Goal: Find specific page/section: Find specific page/section

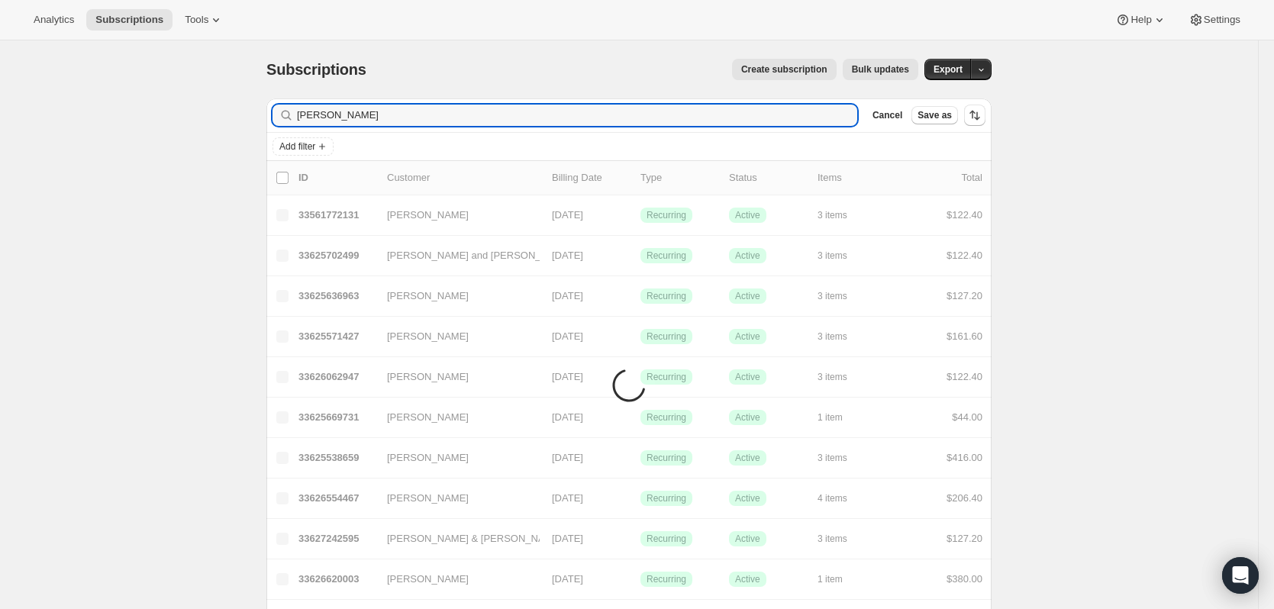
type input "suery"
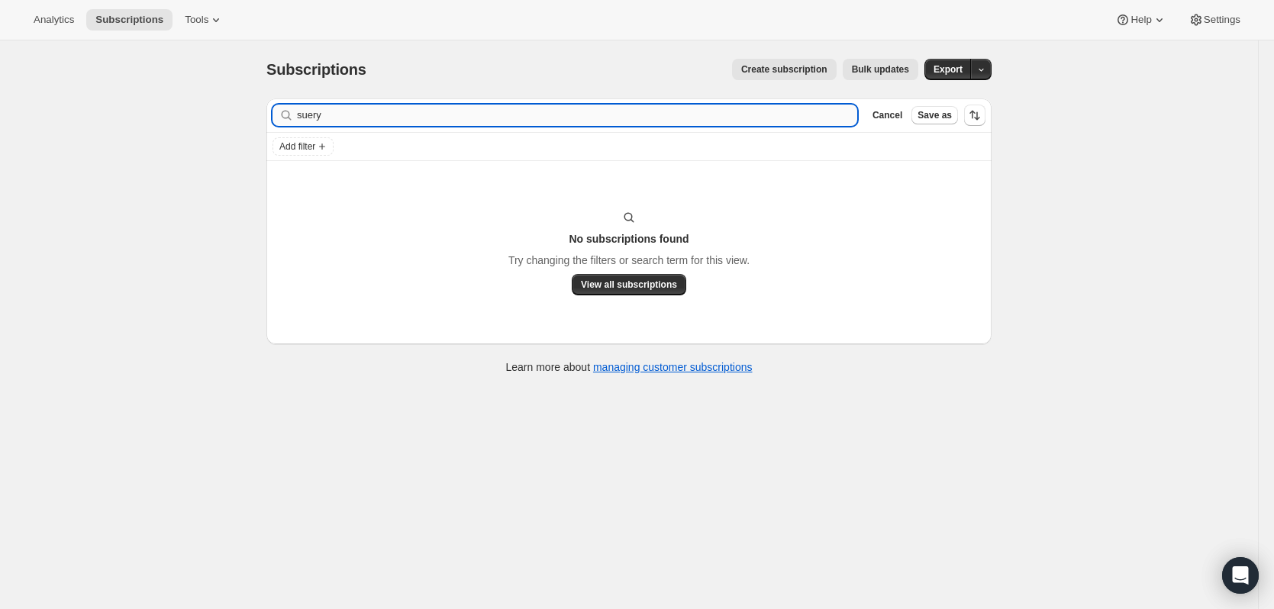
click at [335, 119] on input "suery" at bounding box center [577, 115] width 560 height 21
type input "[PERSON_NAME]"
click at [846, 114] on icon "button" at bounding box center [840, 115] width 11 height 11
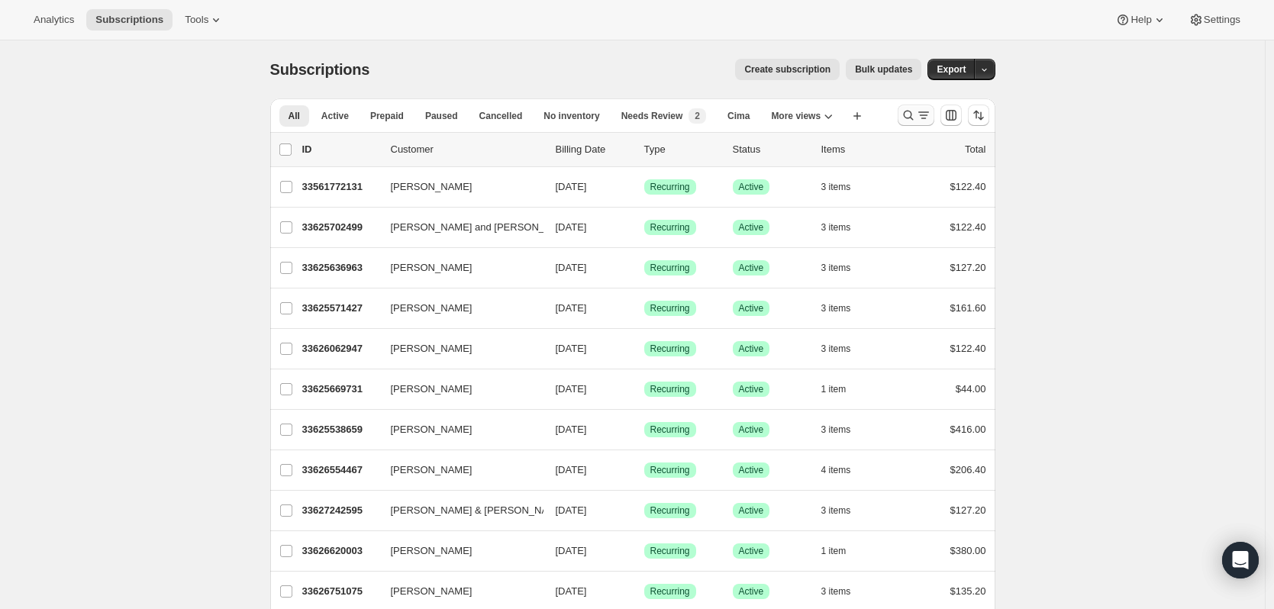
click at [911, 113] on icon "Search and filter results" at bounding box center [908, 115] width 15 height 15
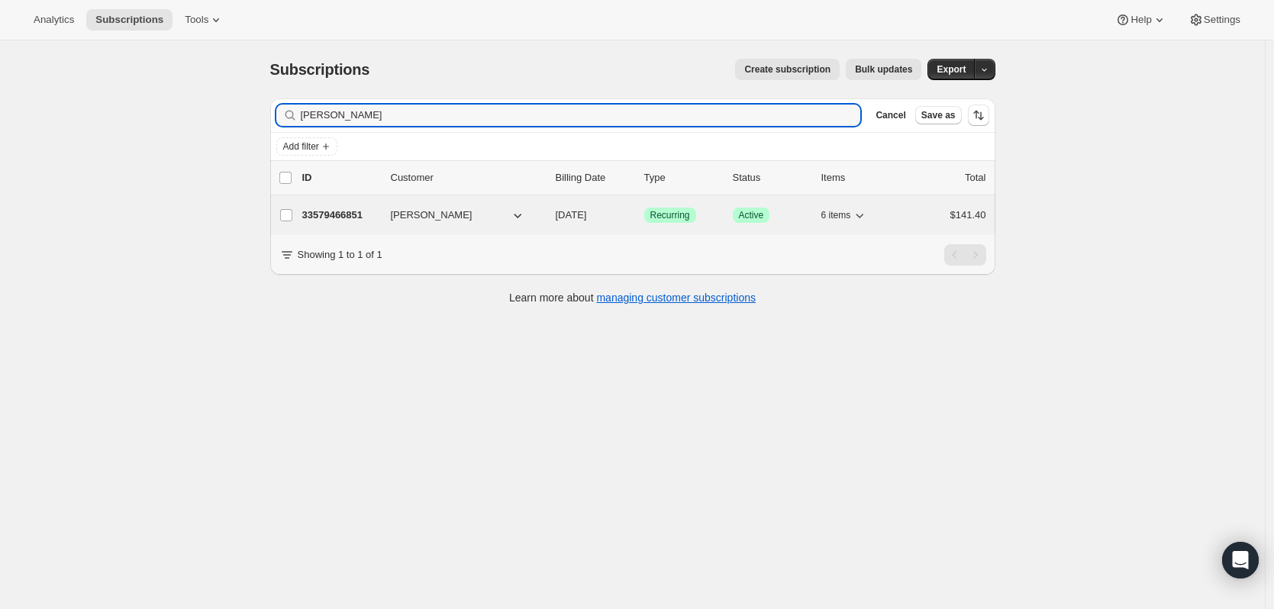
type input "megan zacc"
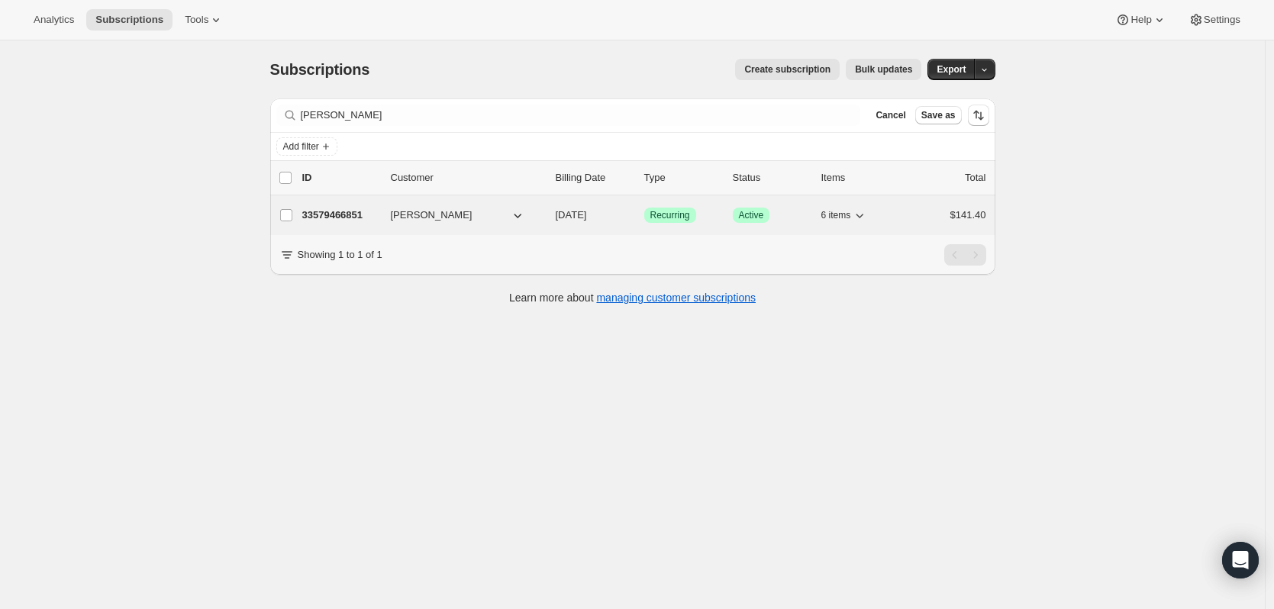
click at [336, 221] on p "33579466851" at bounding box center [340, 215] width 76 height 15
